Goal: Task Accomplishment & Management: Use online tool/utility

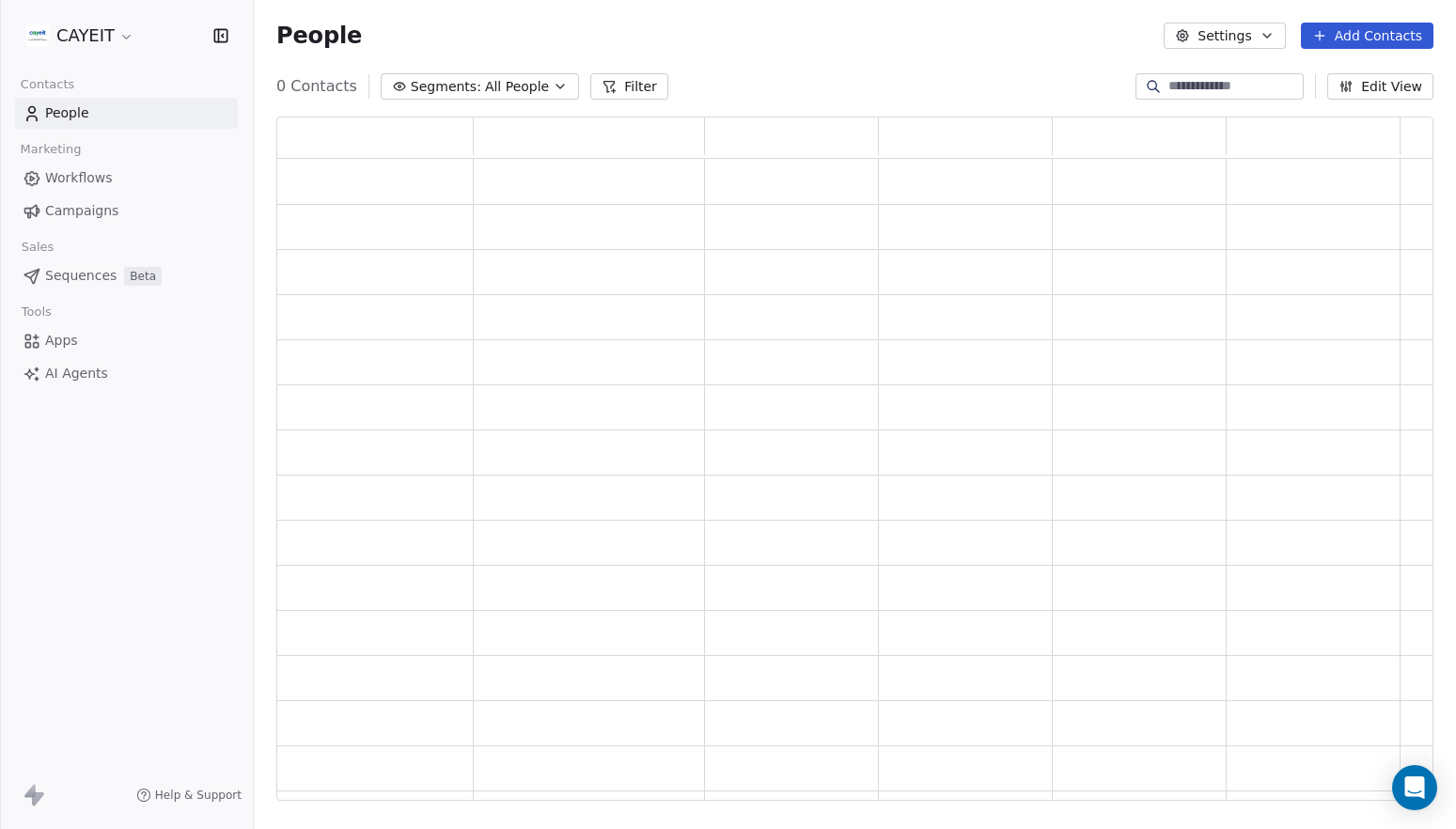
scroll to position [670, 1143]
click at [69, 42] on html "CAYEIT Contacts People Marketing Workflows Campaigns Sales Pipelines Sequences …" at bounding box center [728, 414] width 1456 height 829
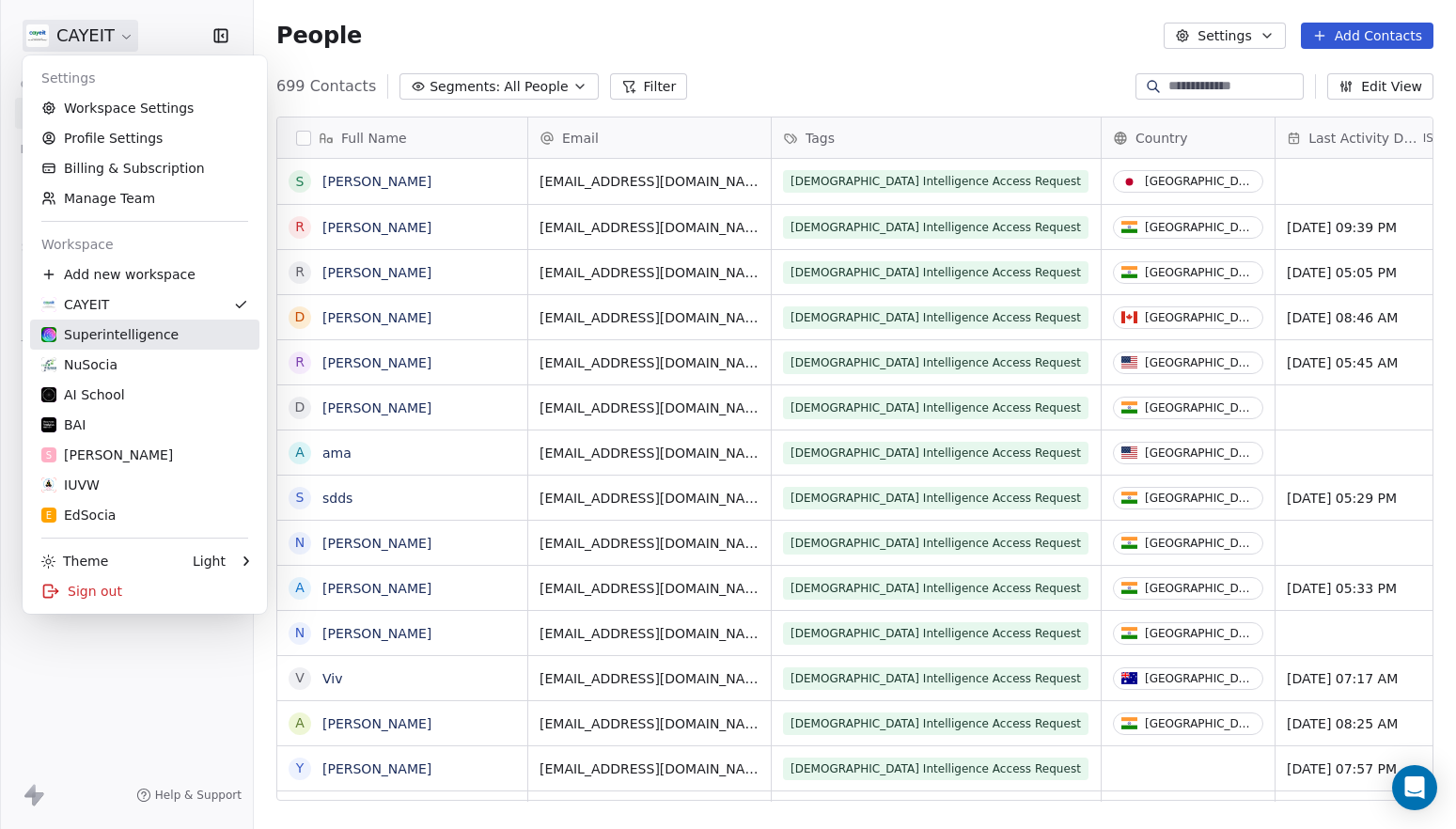
scroll to position [715, 1188]
click at [148, 426] on div "BAI" at bounding box center [144, 424] width 206 height 19
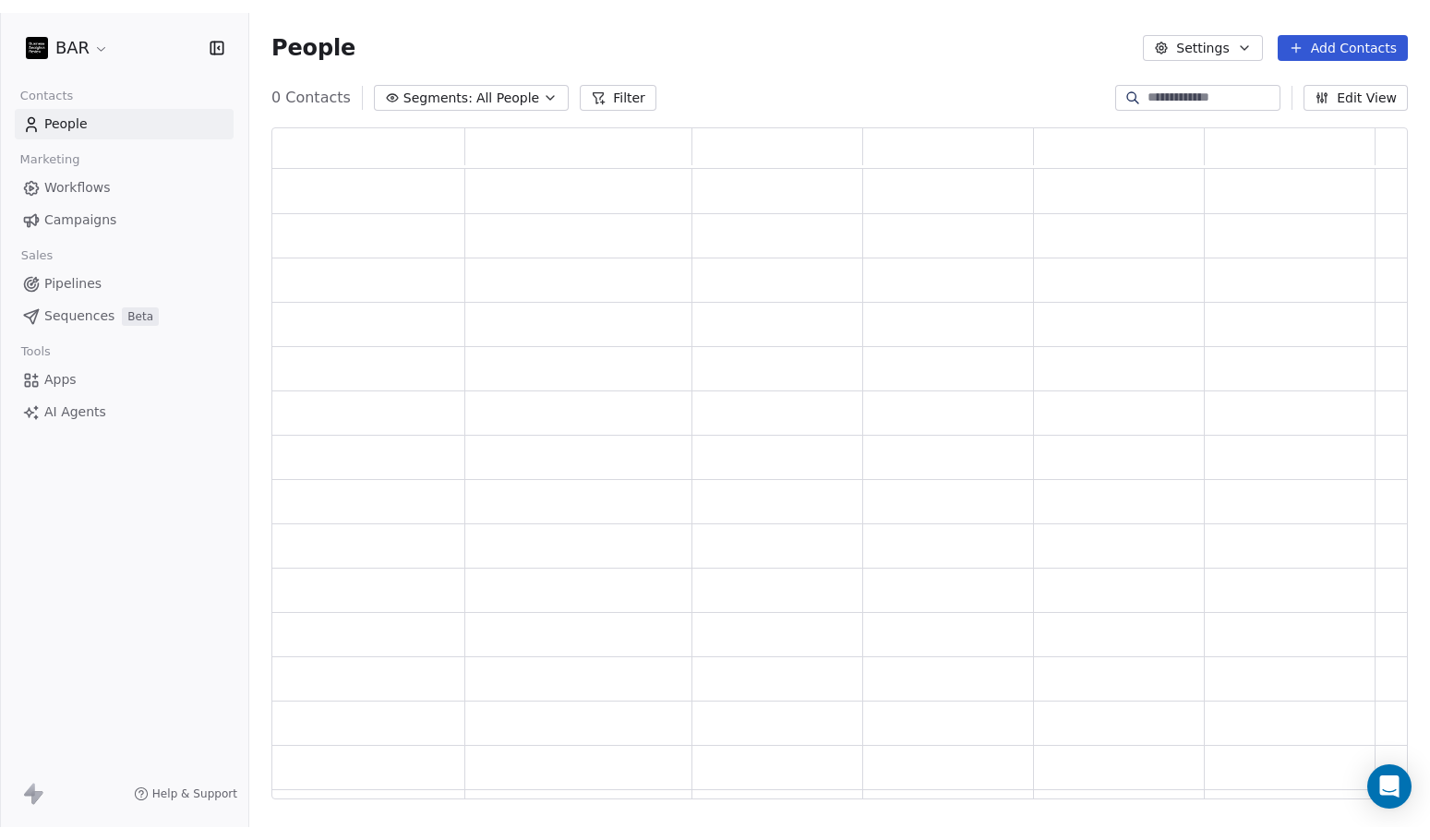
scroll to position [658, 1123]
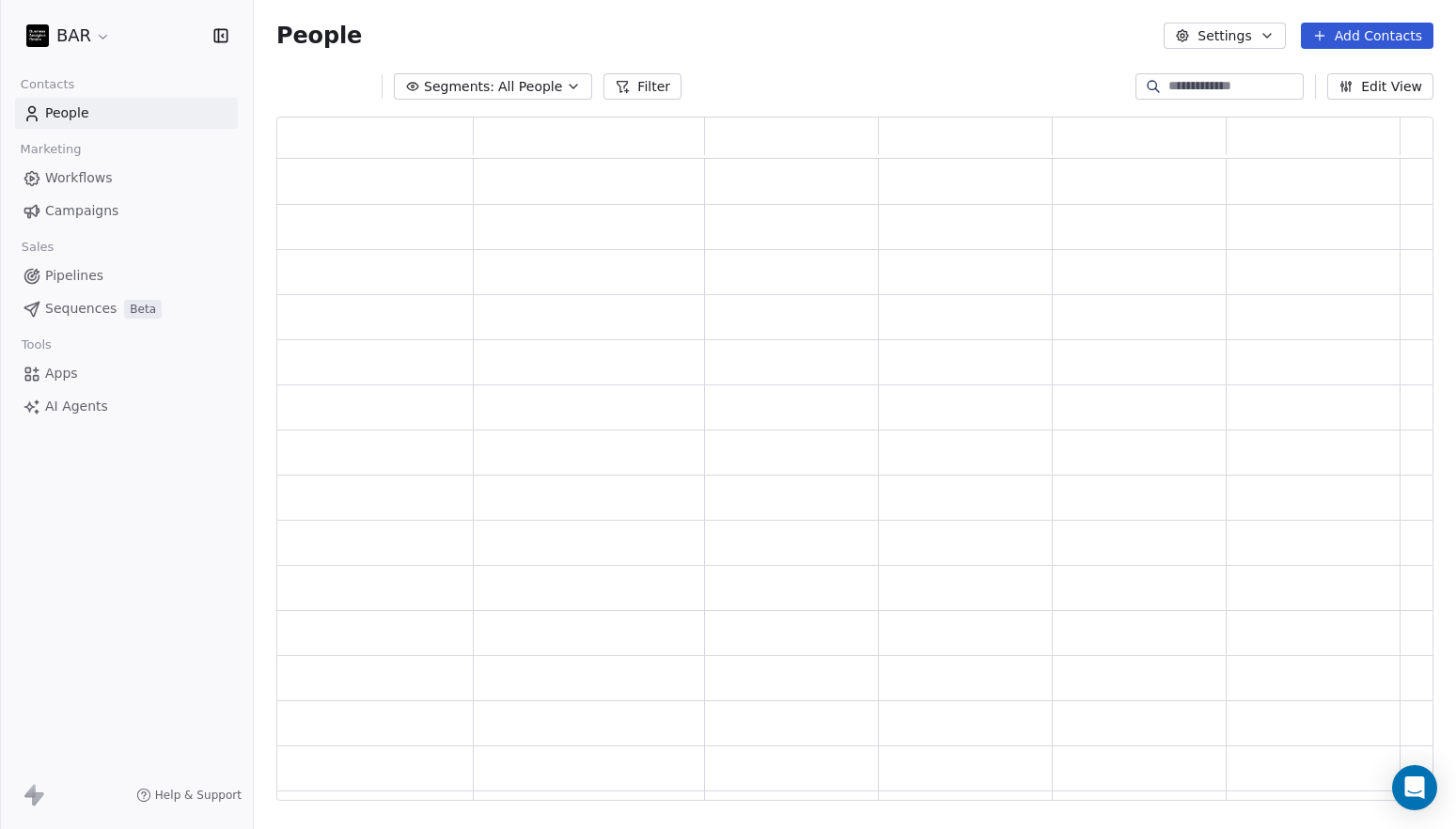
click at [111, 375] on link "Apps" at bounding box center [126, 373] width 223 height 31
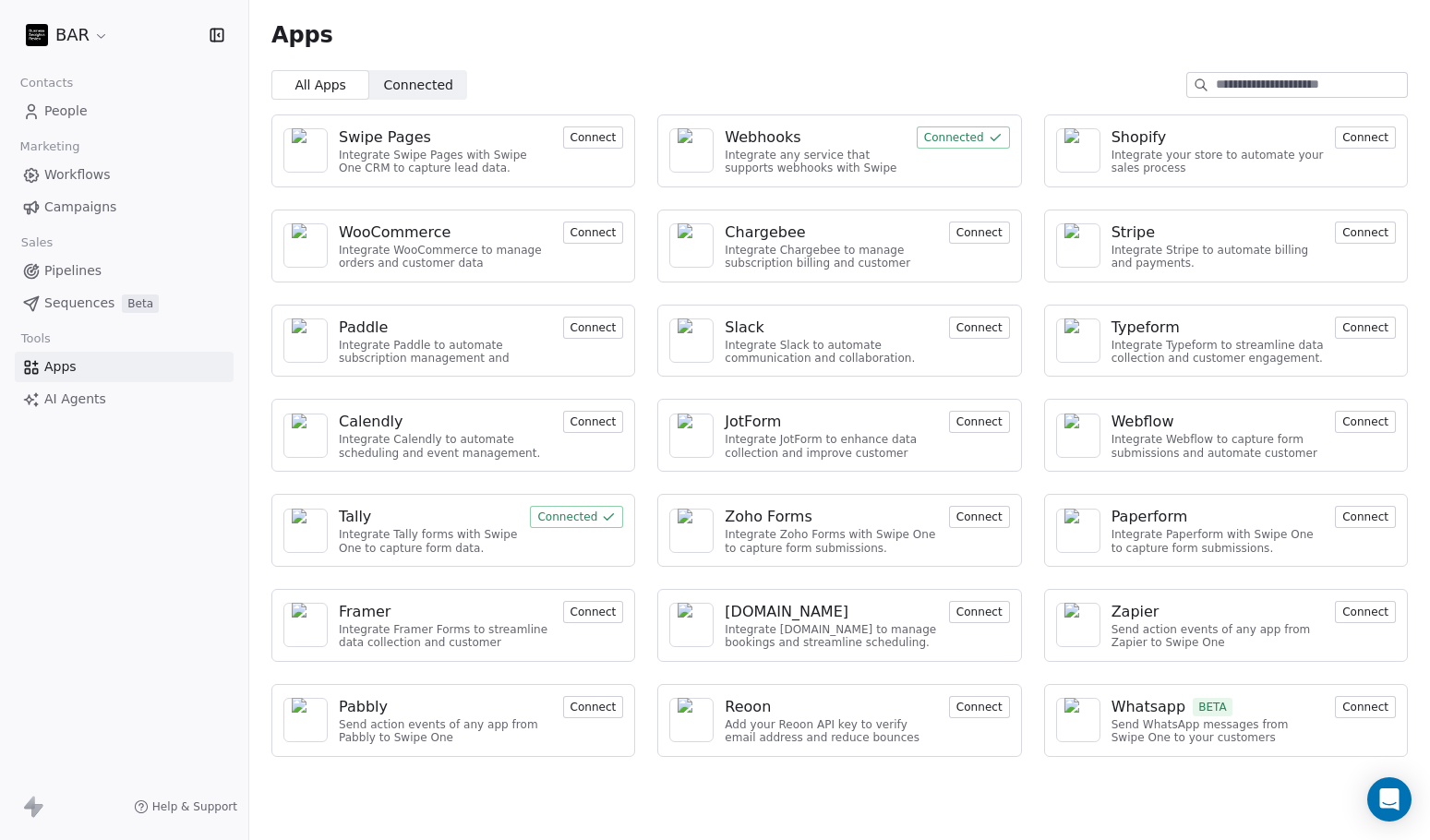
click at [863, 124] on div "Webhooks Integrate any service that supports webhooks with Swipe One to capture…" at bounding box center [838, 151] width 364 height 73
click at [857, 137] on div "Webhooks" at bounding box center [813, 137] width 180 height 22
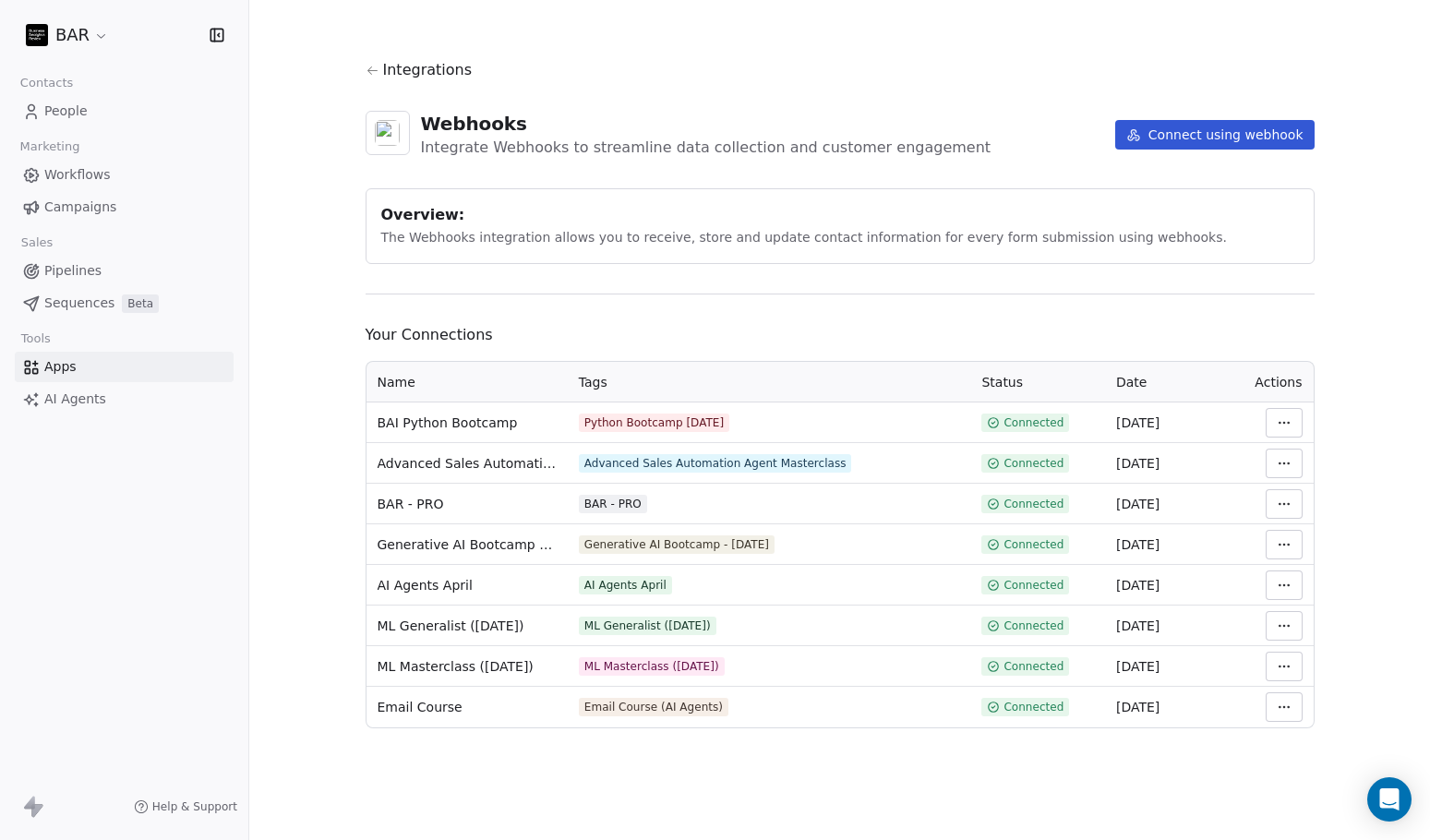
click at [1213, 137] on button "Connect using webhook" at bounding box center [1215, 134] width 200 height 30
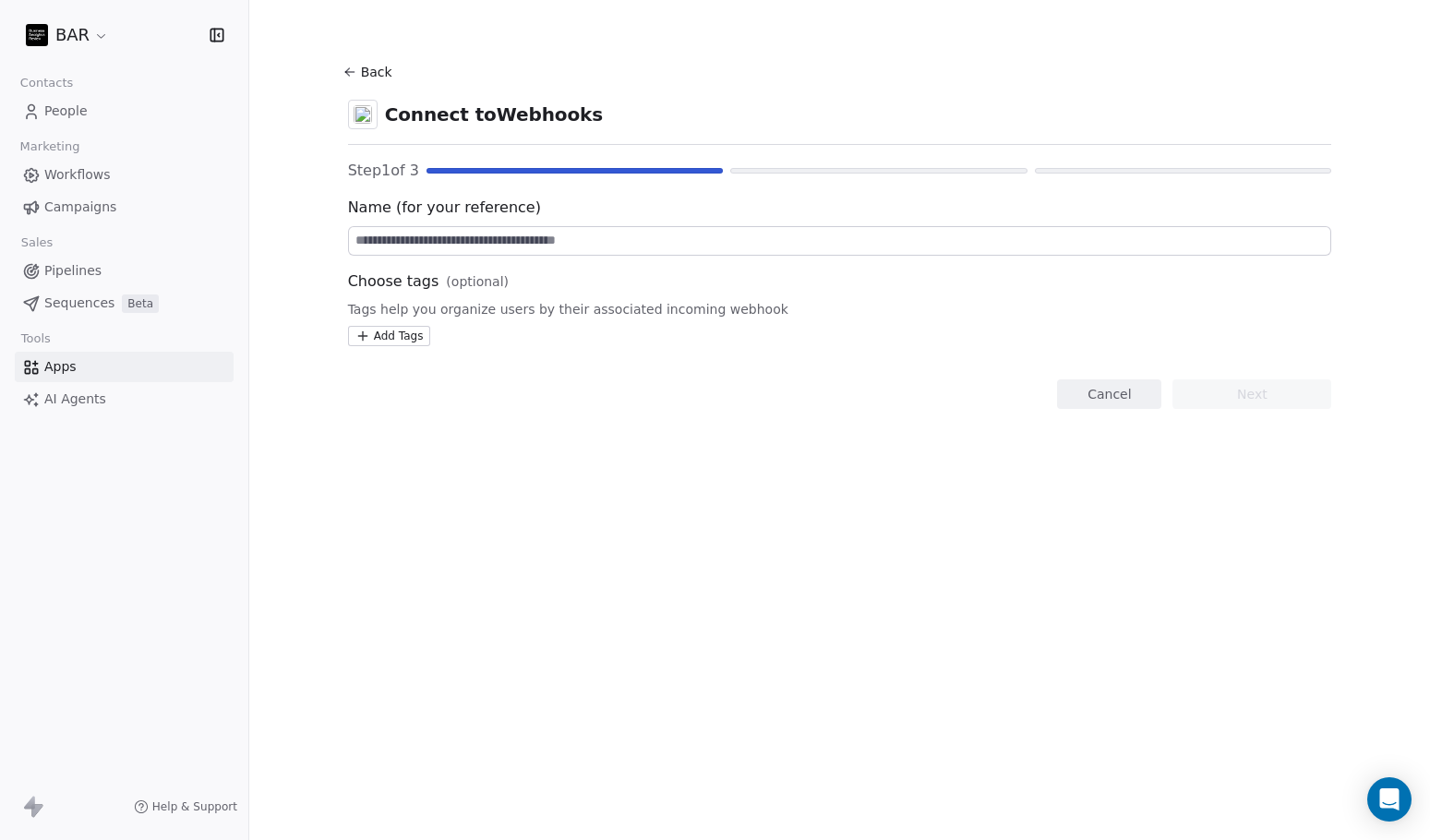
click at [723, 214] on span "Name (for your reference)" at bounding box center [839, 207] width 984 height 22
click at [717, 239] on input at bounding box center [839, 240] width 982 height 28
type input "****"
click at [1239, 393] on button "Next" at bounding box center [1251, 394] width 158 height 30
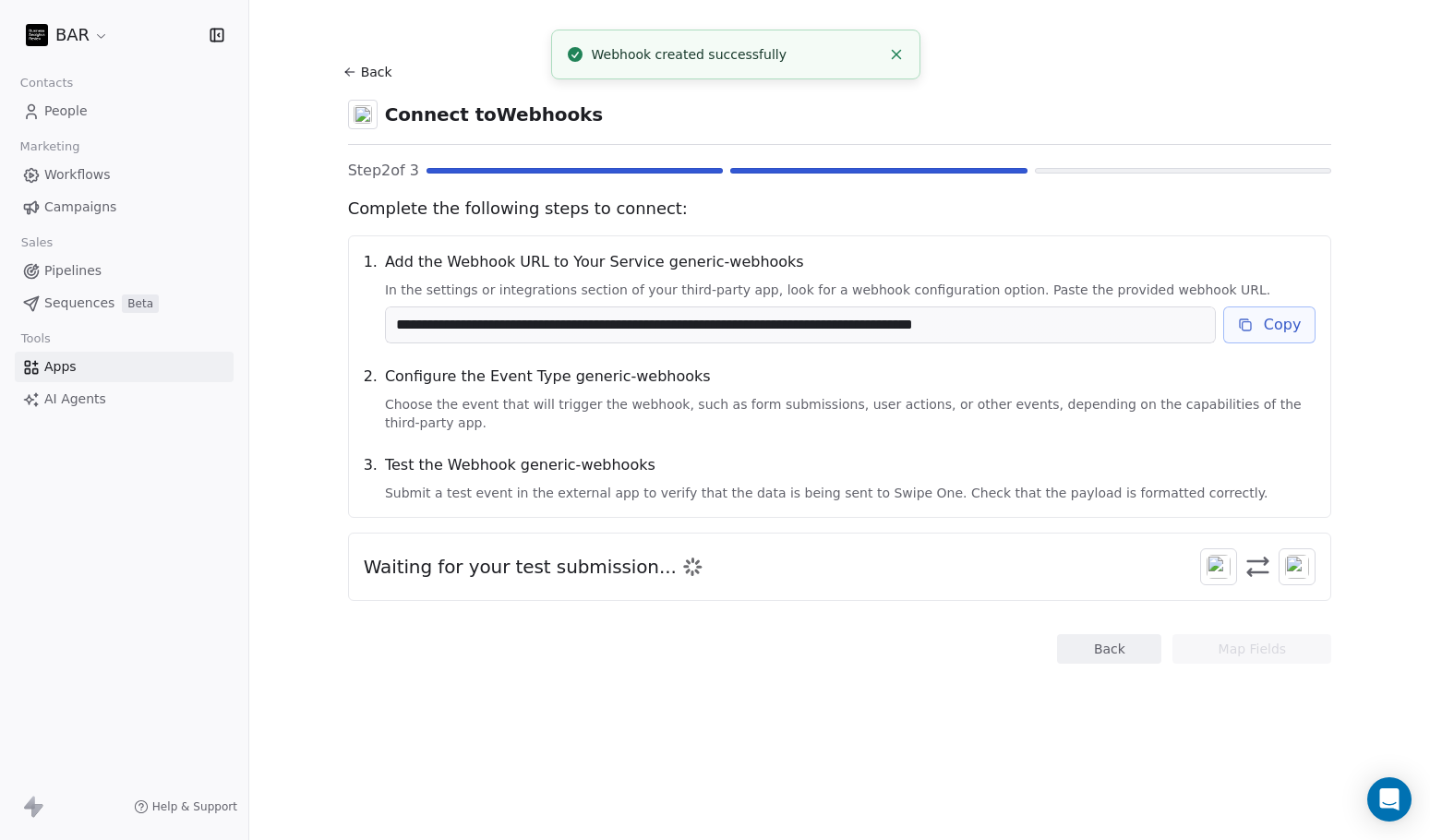
click at [1277, 328] on button "Copy" at bounding box center [1269, 324] width 93 height 36
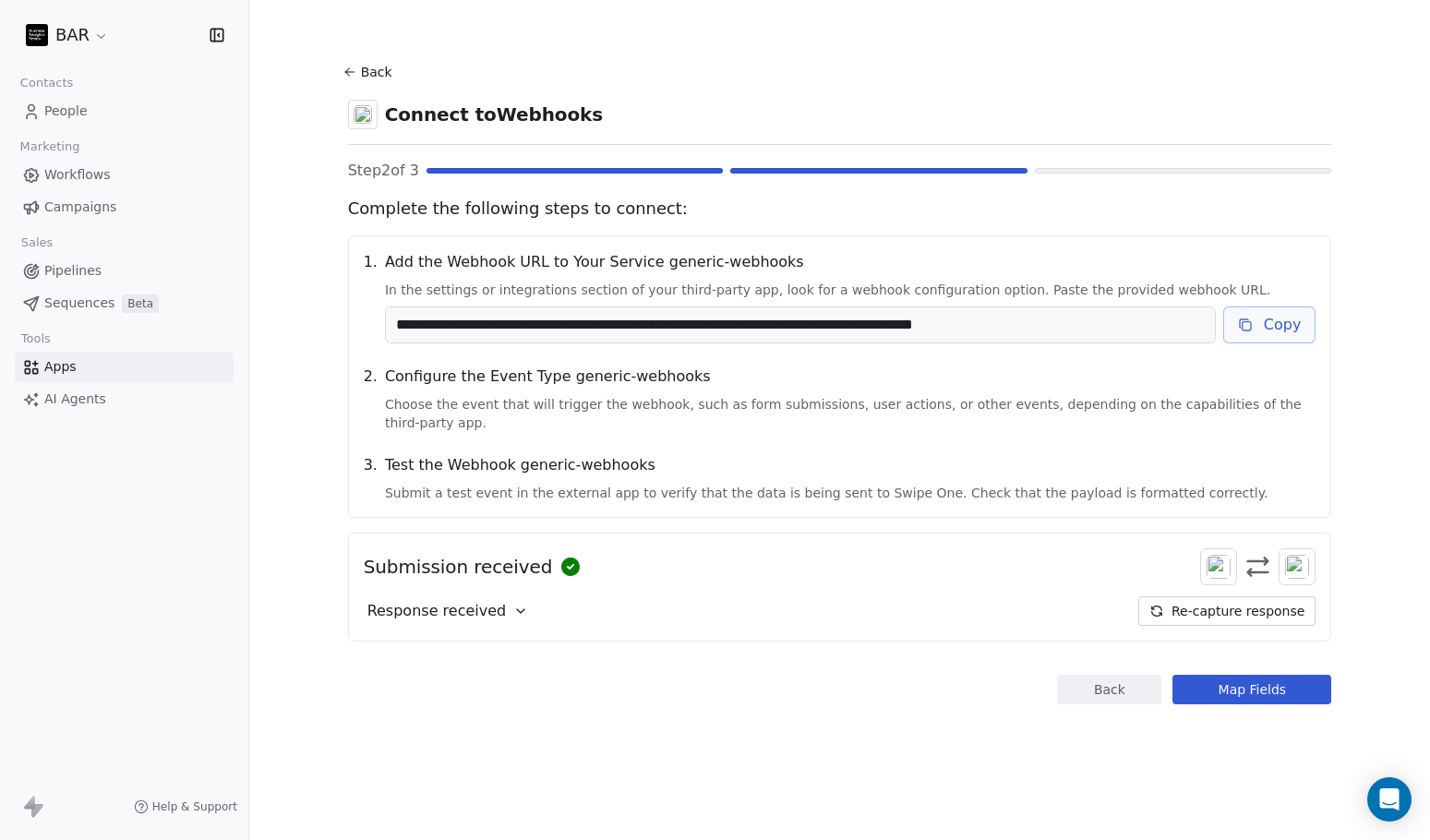
click at [440, 619] on span "Response received" at bounding box center [437, 611] width 139 height 22
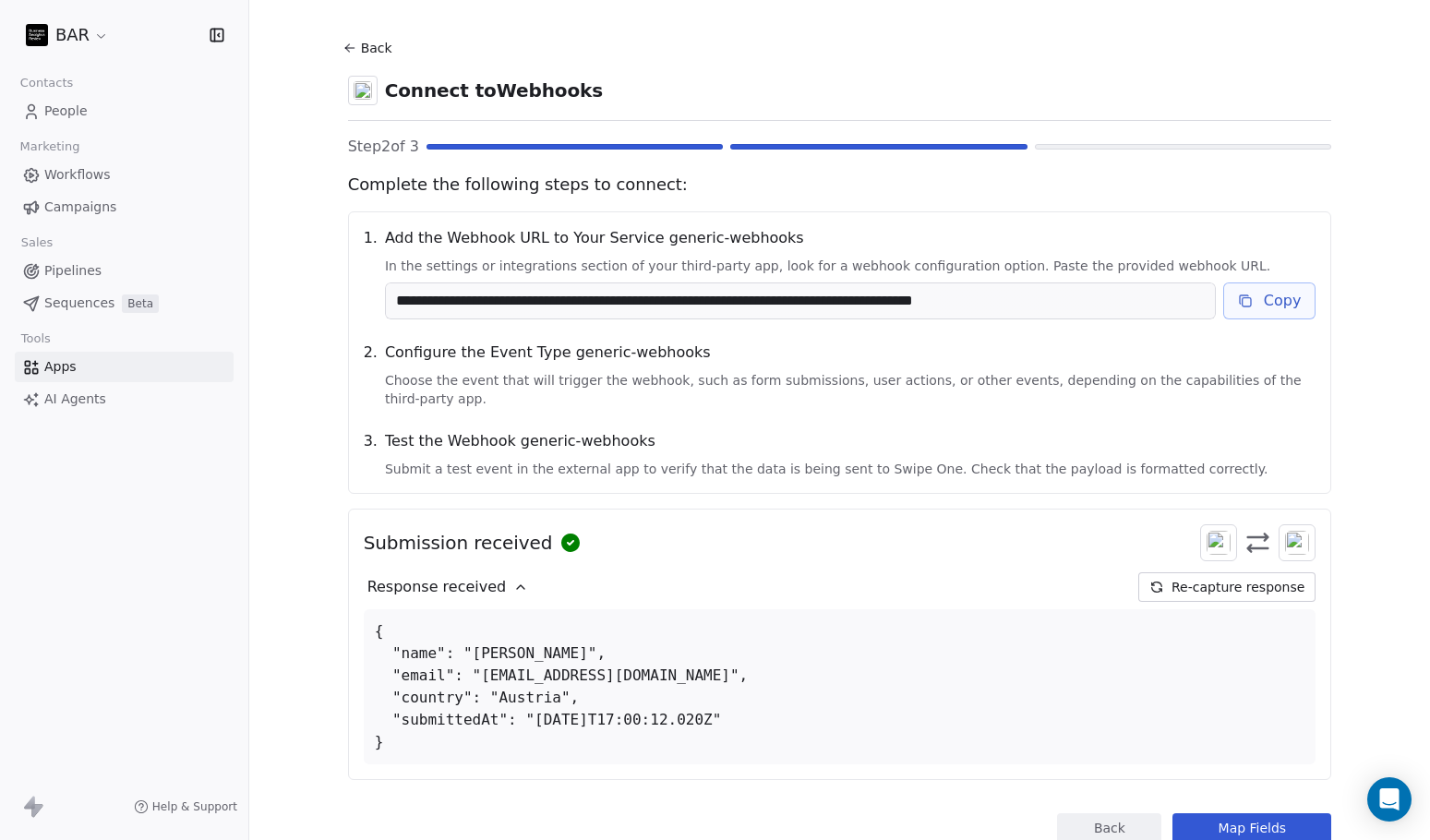
scroll to position [85, 0]
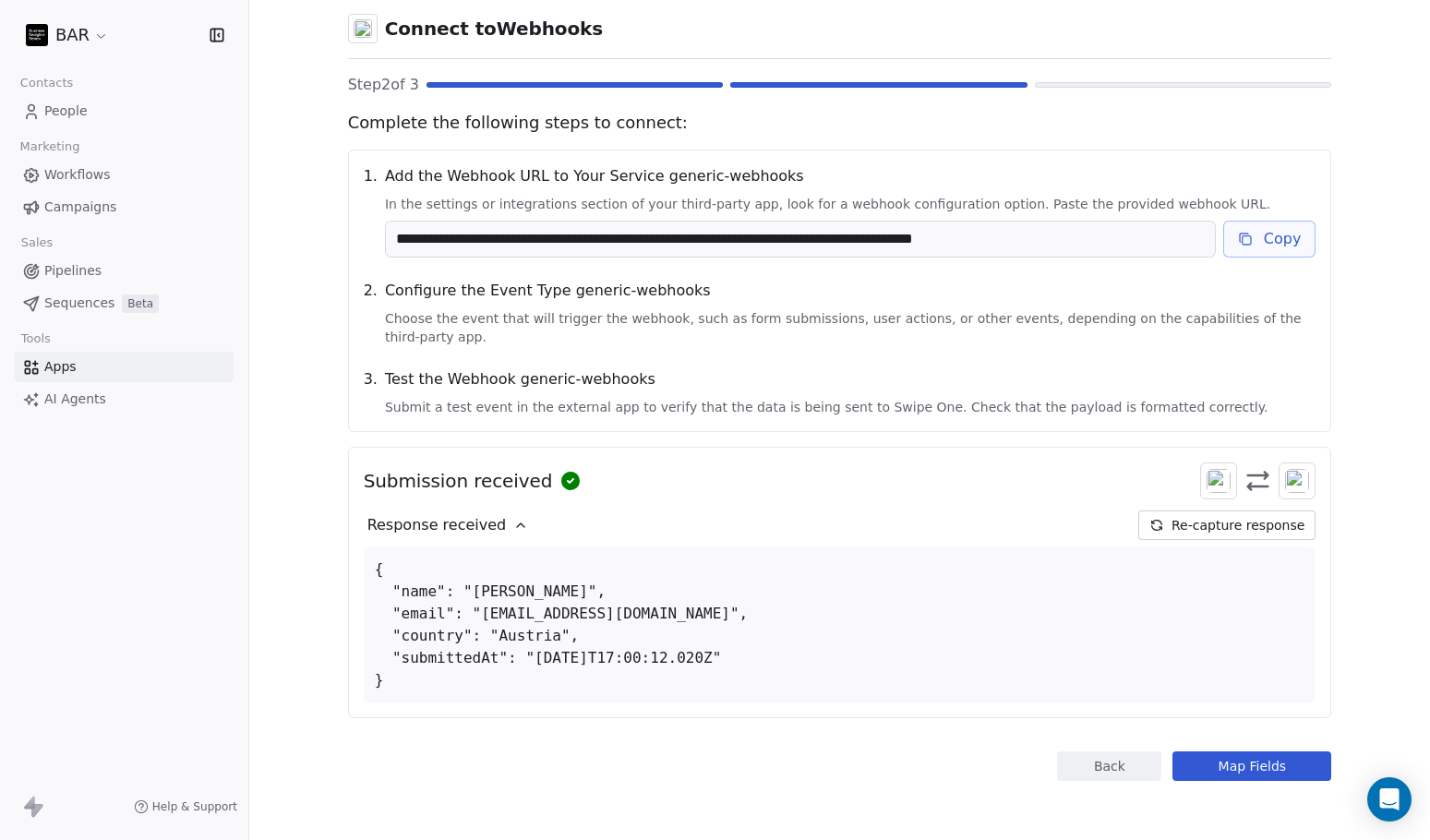
click at [1066, 769] on button "Back" at bounding box center [1108, 765] width 105 height 30
